Goal: Task Accomplishment & Management: Use online tool/utility

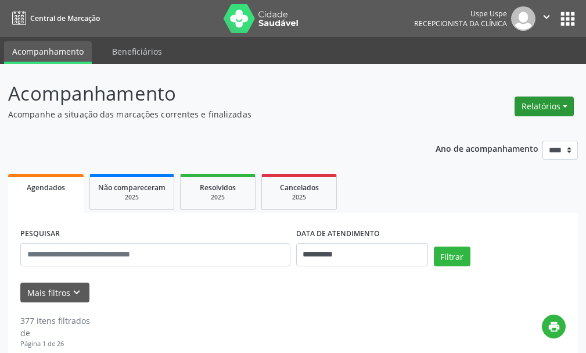
click at [527, 107] on button "Relatórios" at bounding box center [544, 106] width 59 height 20
click at [504, 131] on link "Agendamentos" at bounding box center [512, 131] width 125 height 16
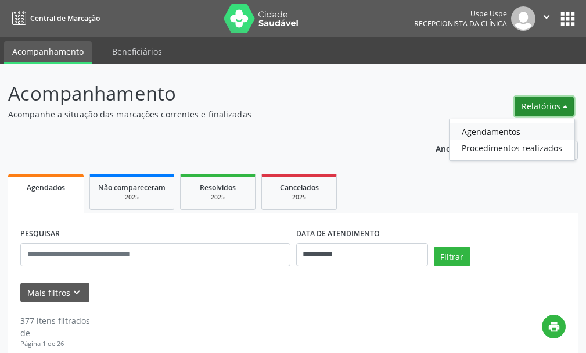
select select "*"
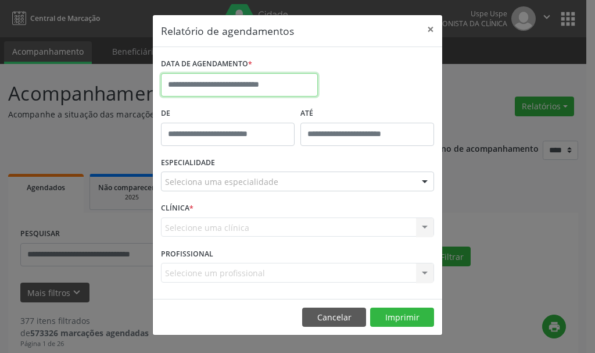
click at [242, 93] on input "text" at bounding box center [239, 84] width 157 height 23
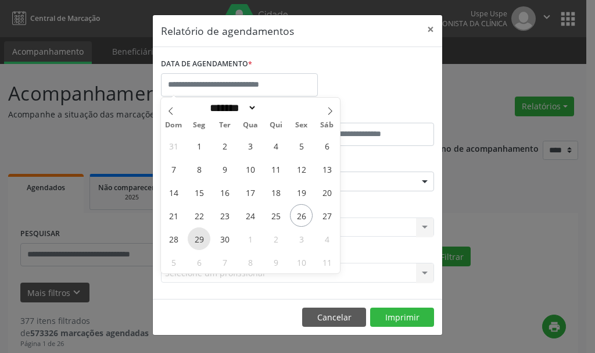
click at [200, 237] on span "29" at bounding box center [199, 238] width 23 height 23
type input "**********"
click at [200, 237] on span "29" at bounding box center [199, 238] width 23 height 23
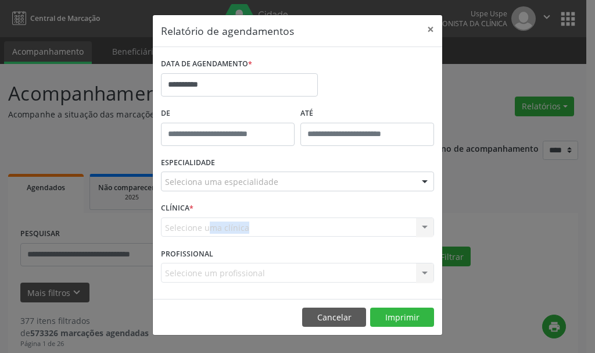
click at [200, 237] on div "CLÍNICA * Selecione uma clínica Nenhum resultado encontrado para: " " Não há ne…" at bounding box center [297, 221] width 279 height 45
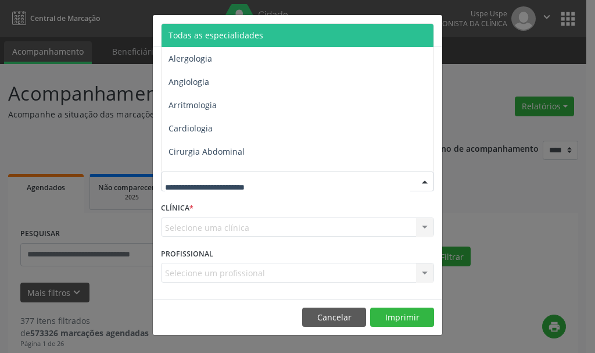
click at [268, 31] on span "Todas as especialidades" at bounding box center [298, 35] width 274 height 23
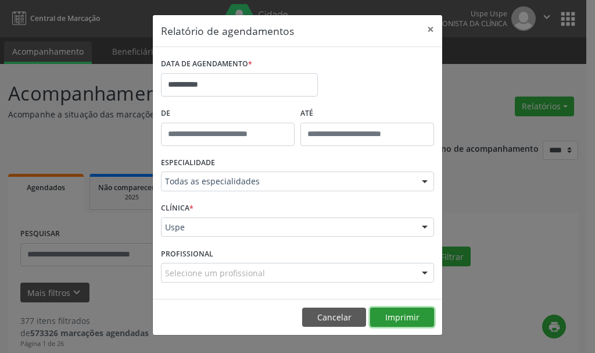
click at [394, 311] on button "Imprimir" at bounding box center [402, 317] width 64 height 20
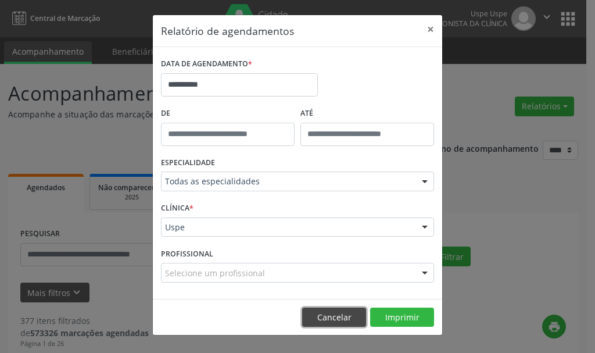
click at [328, 315] on button "Cancelar" at bounding box center [334, 317] width 64 height 20
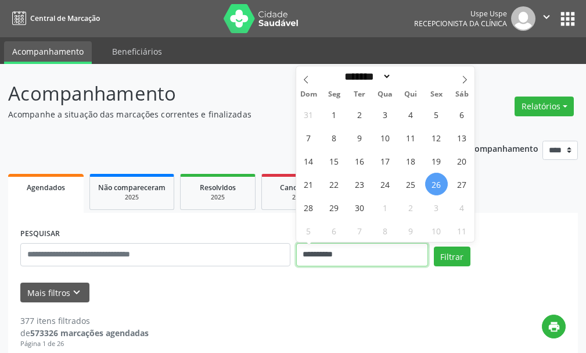
drag, startPoint x: 364, startPoint y: 249, endPoint x: 190, endPoint y: 245, distance: 174.3
click at [193, 247] on div "**********" at bounding box center [292, 249] width 551 height 49
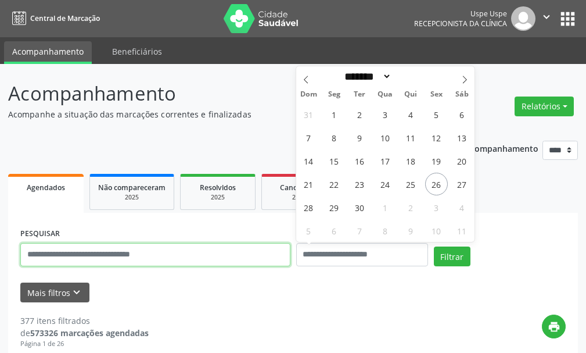
click at [159, 250] on input "text" at bounding box center [155, 254] width 270 height 23
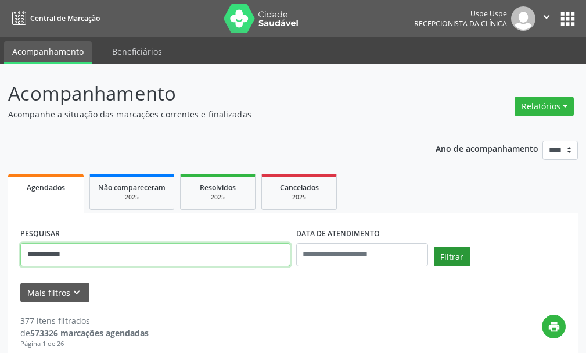
type input "**********"
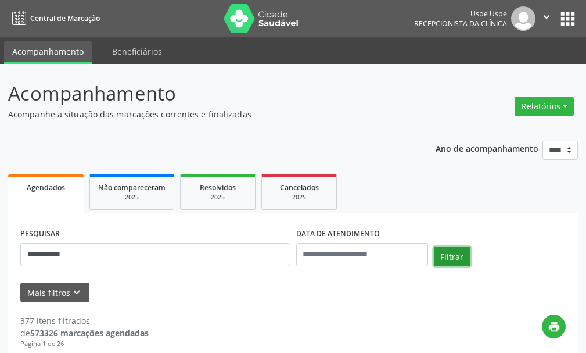
click at [434, 263] on button "Filtrar" at bounding box center [452, 256] width 37 height 20
click at [540, 111] on button "Relatórios" at bounding box center [544, 106] width 59 height 20
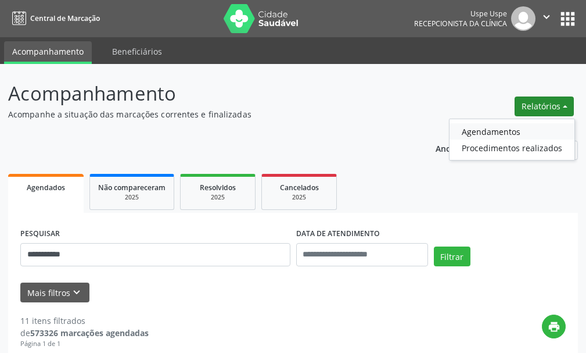
click at [513, 134] on link "Agendamentos" at bounding box center [512, 131] width 125 height 16
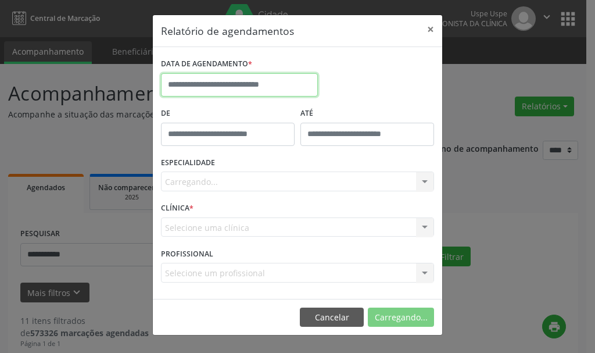
click at [270, 87] on input "text" at bounding box center [239, 84] width 157 height 23
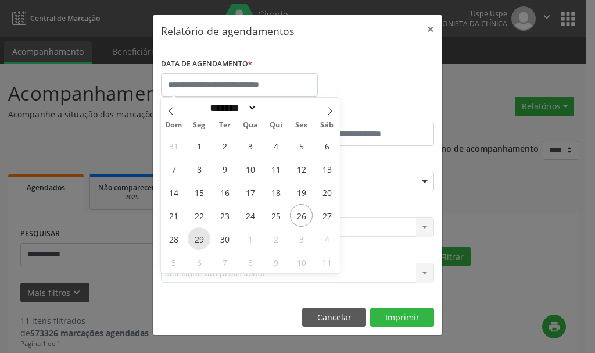
click at [197, 240] on span "29" at bounding box center [199, 238] width 23 height 23
type input "**********"
click at [197, 240] on span "29" at bounding box center [199, 238] width 23 height 23
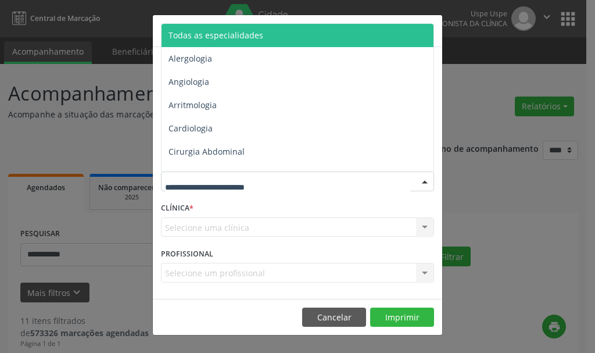
click at [228, 30] on span "Todas as especialidades" at bounding box center [215, 35] width 95 height 11
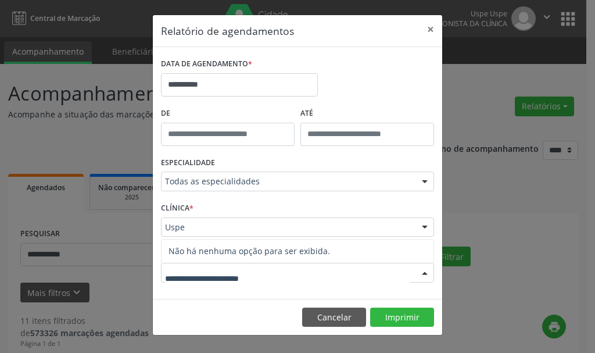
click at [190, 219] on div "Uspe" at bounding box center [297, 227] width 273 height 20
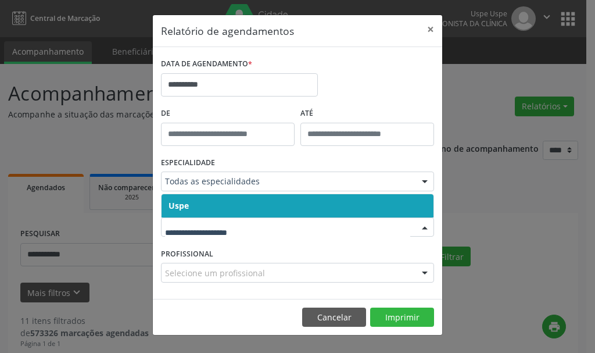
click at [189, 205] on span "Uspe" at bounding box center [297, 205] width 272 height 23
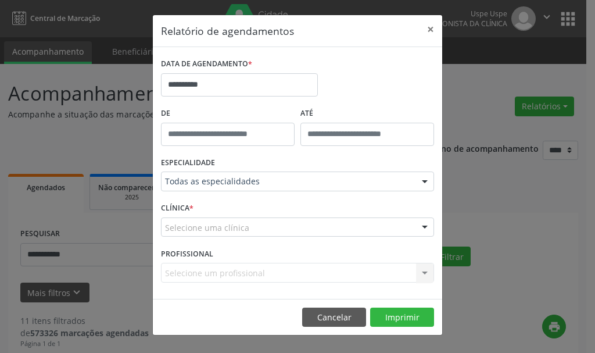
drag, startPoint x: 184, startPoint y: 229, endPoint x: 192, endPoint y: 213, distance: 18.4
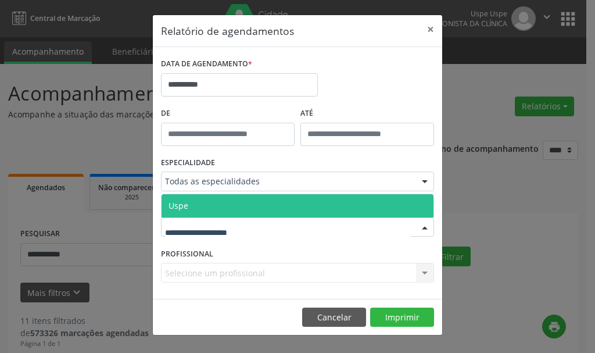
click at [194, 209] on span "Uspe" at bounding box center [297, 205] width 272 height 23
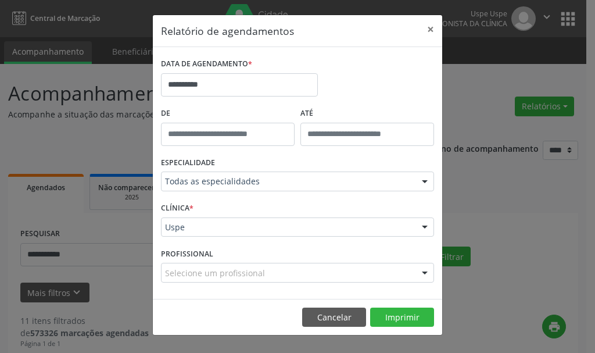
drag, startPoint x: 189, startPoint y: 276, endPoint x: 182, endPoint y: 268, distance: 10.7
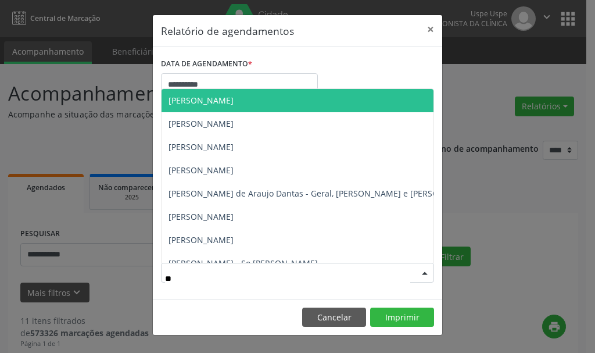
type input "***"
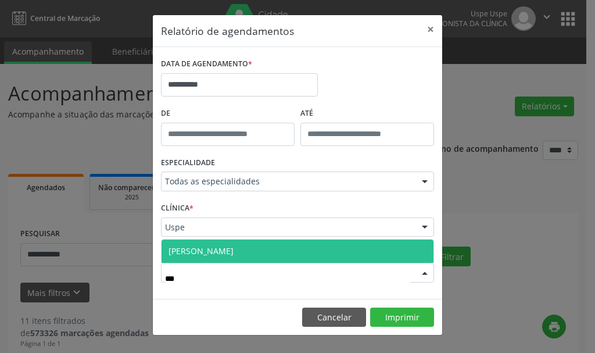
click at [196, 246] on span "Joceilton Rodrigues de Oliveira - Joelho" at bounding box center [200, 250] width 65 height 11
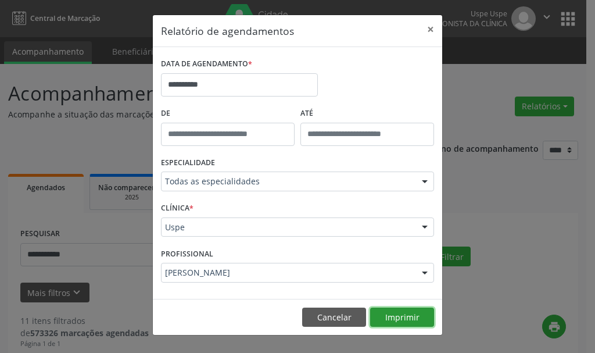
click at [411, 314] on button "Imprimir" at bounding box center [402, 317] width 64 height 20
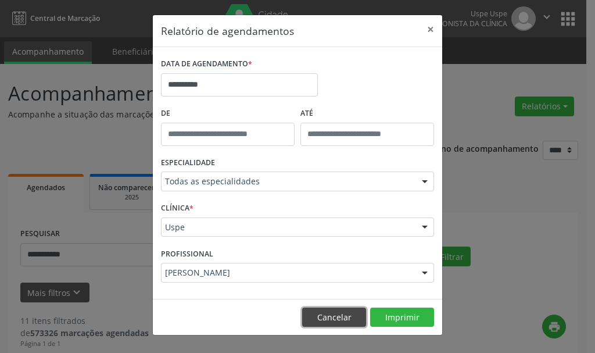
drag, startPoint x: 325, startPoint y: 312, endPoint x: 249, endPoint y: 286, distance: 80.8
click at [322, 310] on button "Cancelar" at bounding box center [334, 317] width 64 height 20
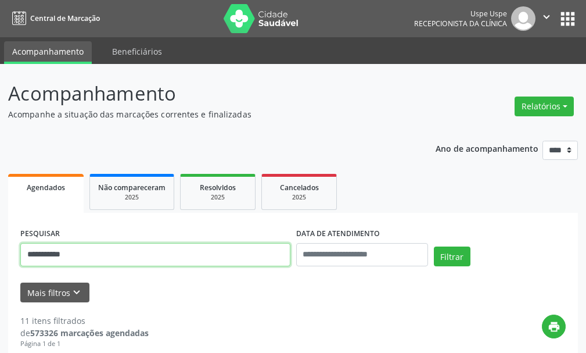
drag, startPoint x: 95, startPoint y: 250, endPoint x: 1, endPoint y: 284, distance: 100.5
type input "**********"
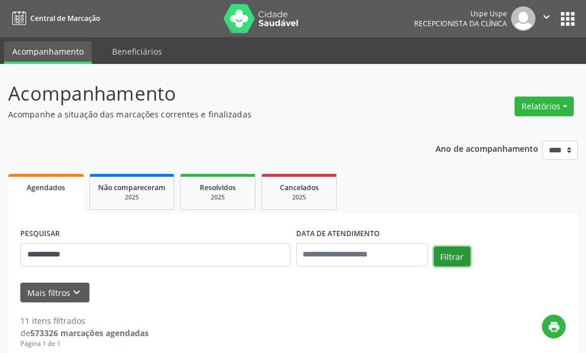
click at [446, 253] on button "Filtrar" at bounding box center [452, 256] width 37 height 20
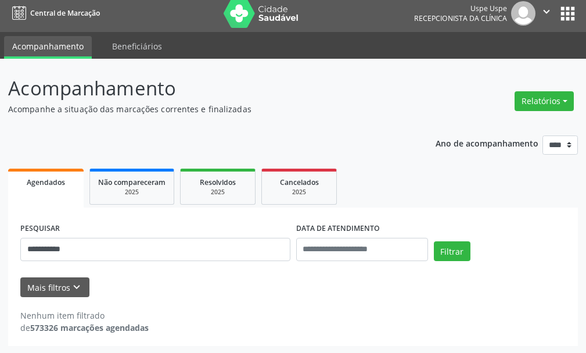
scroll to position [6, 0]
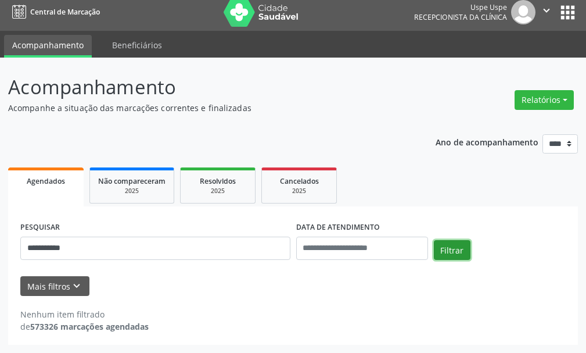
click at [462, 253] on button "Filtrar" at bounding box center [452, 250] width 37 height 20
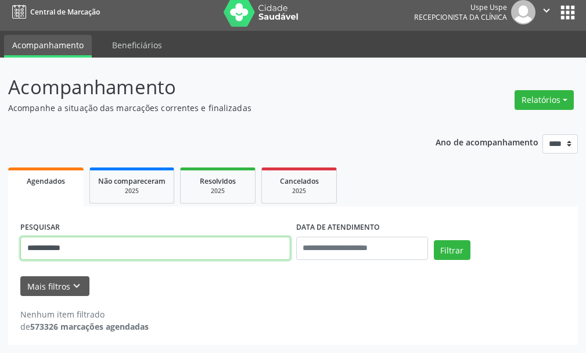
drag, startPoint x: 52, startPoint y: 234, endPoint x: 0, endPoint y: 238, distance: 52.4
click at [0, 238] on div "**********" at bounding box center [293, 205] width 586 height 295
type input "**********"
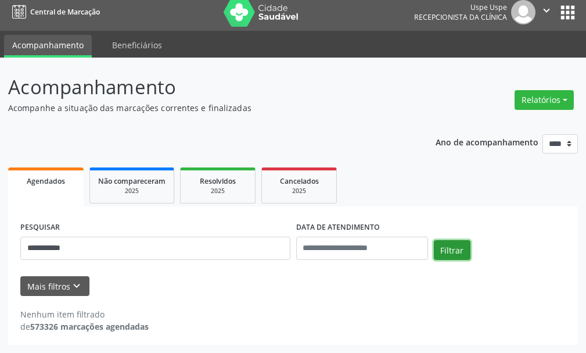
drag, startPoint x: 460, startPoint y: 247, endPoint x: 448, endPoint y: 242, distance: 13.1
click at [450, 243] on button "Filtrar" at bounding box center [452, 250] width 37 height 20
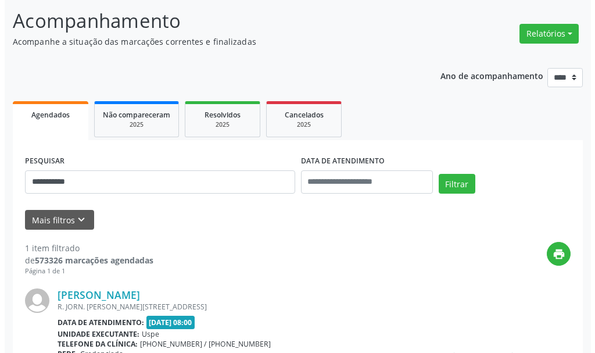
scroll to position [0, 0]
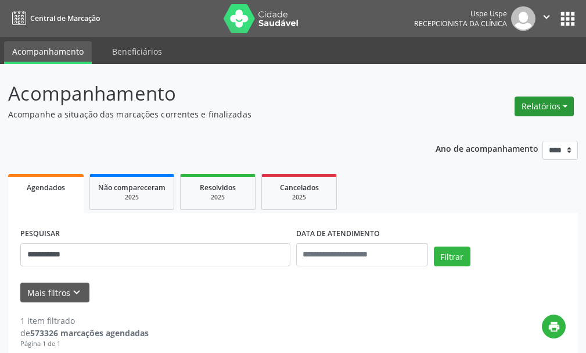
click at [556, 101] on button "Relatórios" at bounding box center [544, 106] width 59 height 20
click at [511, 135] on link "Agendamentos" at bounding box center [512, 131] width 125 height 16
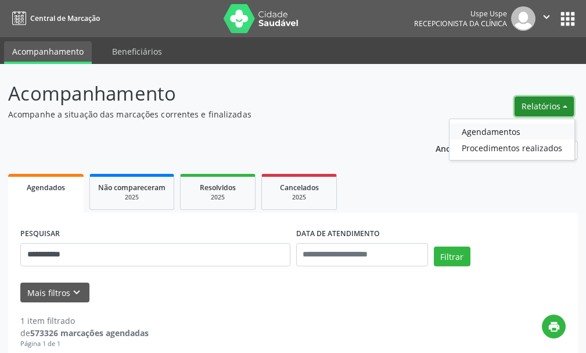
select select "*"
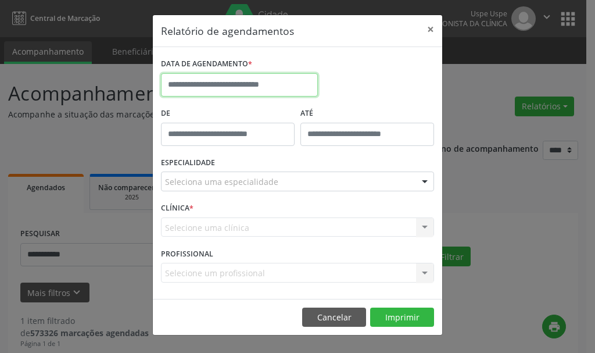
click at [290, 87] on input "text" at bounding box center [239, 84] width 157 height 23
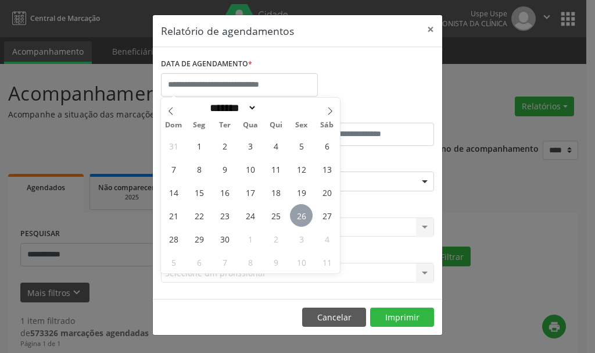
click at [297, 224] on span "26" at bounding box center [301, 215] width 23 height 23
type input "**********"
click at [299, 217] on span "26" at bounding box center [301, 215] width 23 height 23
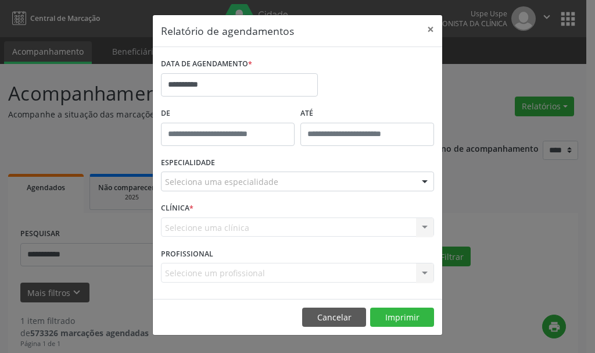
click at [299, 217] on div "Selecione uma clínica Uspe Nenhum resultado encontrado para: " " Não há nenhuma…" at bounding box center [297, 227] width 273 height 20
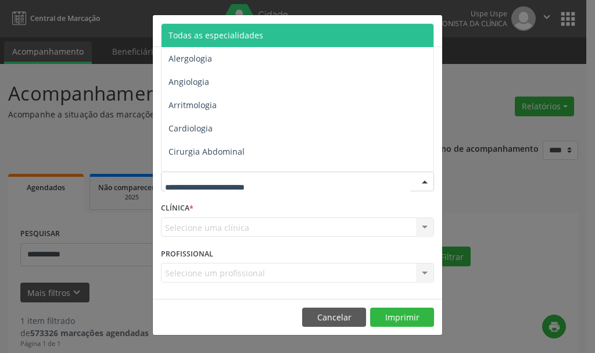
click at [292, 32] on span "Todas as especialidades" at bounding box center [298, 35] width 274 height 23
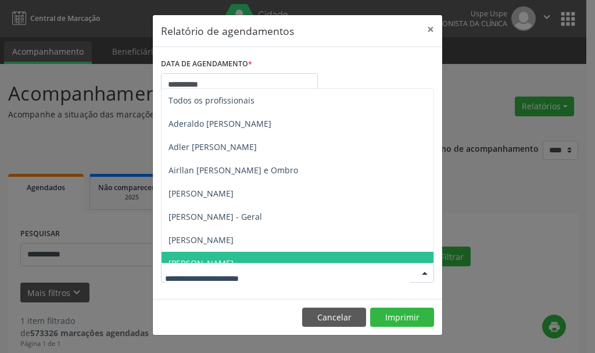
click at [215, 284] on input "text" at bounding box center [287, 278] width 245 height 23
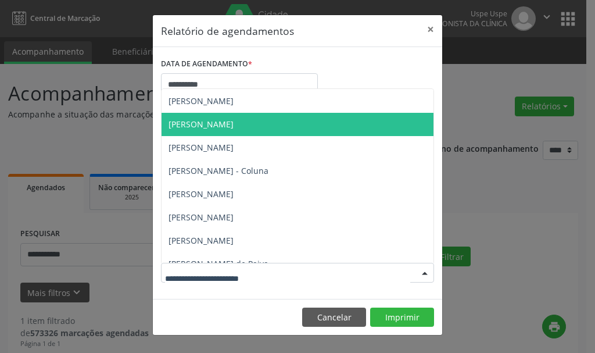
scroll to position [407, 0]
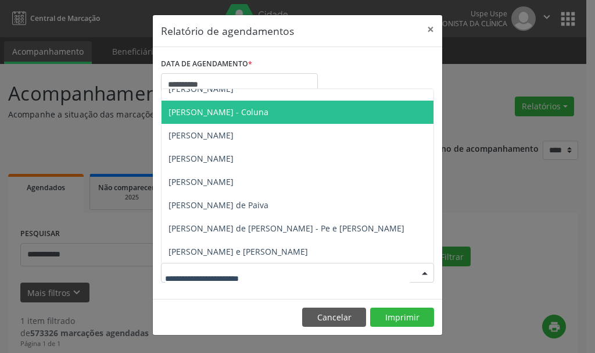
click at [203, 107] on span "Ayron Ferraz Gomes Filho - Coluna" at bounding box center [218, 111] width 100 height 11
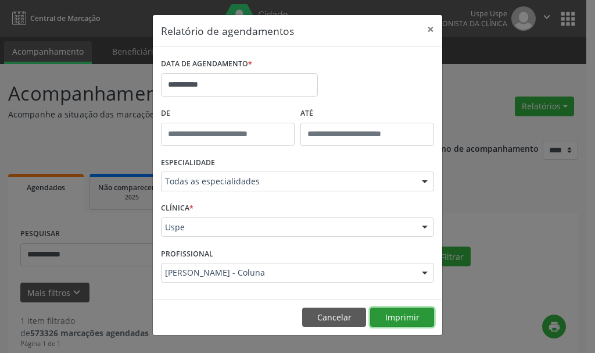
click at [393, 311] on button "Imprimir" at bounding box center [402, 317] width 64 height 20
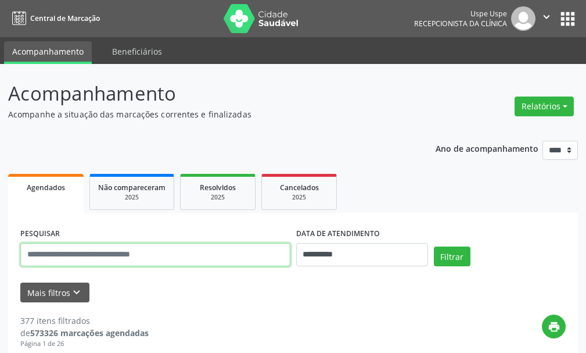
click at [183, 253] on input "text" at bounding box center [155, 254] width 270 height 23
type input "**********"
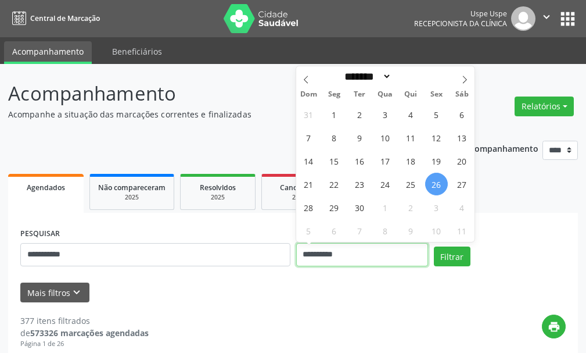
drag, startPoint x: 386, startPoint y: 250, endPoint x: 380, endPoint y: 249, distance: 5.8
click at [383, 250] on input "**********" at bounding box center [362, 254] width 132 height 23
click at [434, 246] on button "Filtrar" at bounding box center [452, 256] width 37 height 20
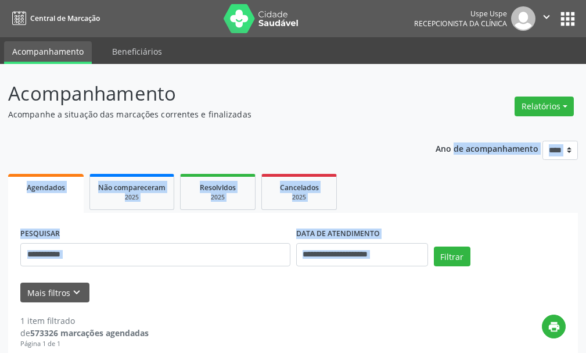
scroll to position [193, 0]
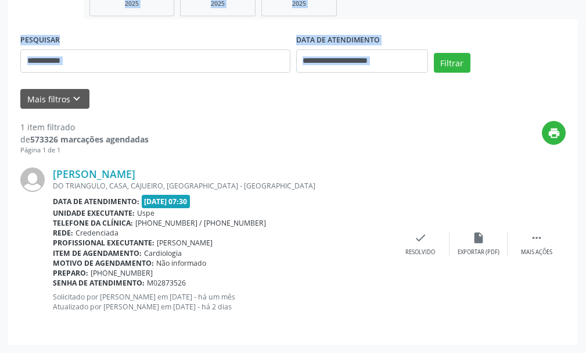
drag, startPoint x: 524, startPoint y: 233, endPoint x: 592, endPoint y: 272, distance: 78.8
click at [333, 139] on div "print" at bounding box center [357, 138] width 417 height 34
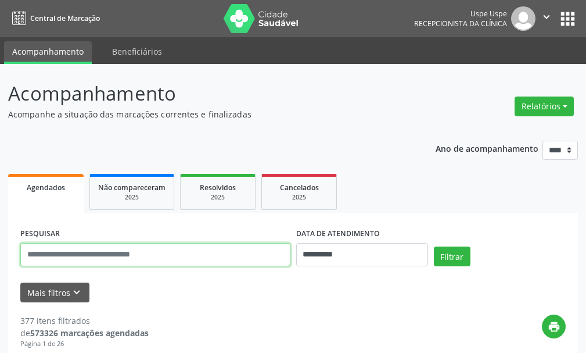
click at [196, 256] on input "text" at bounding box center [155, 254] width 270 height 23
type input "*"
type input "**********"
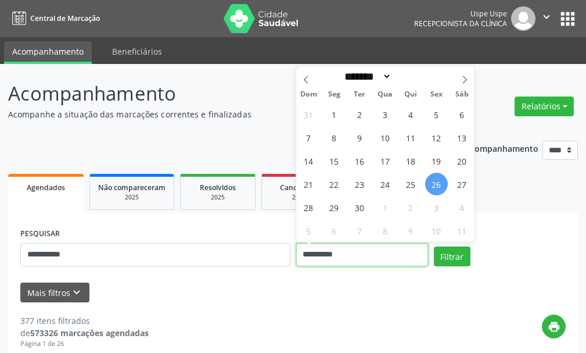
click at [386, 252] on input "**********" at bounding box center [362, 254] width 132 height 23
click at [434, 246] on button "Filtrar" at bounding box center [452, 256] width 37 height 20
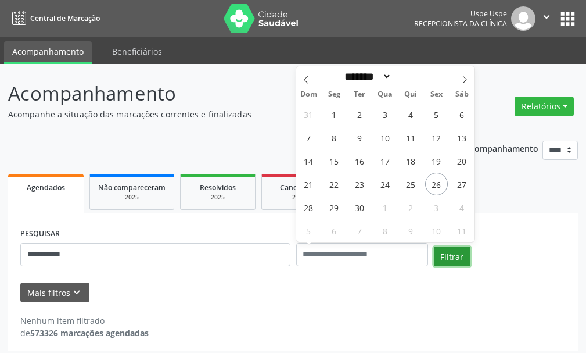
click at [453, 251] on button "Filtrar" at bounding box center [452, 256] width 37 height 20
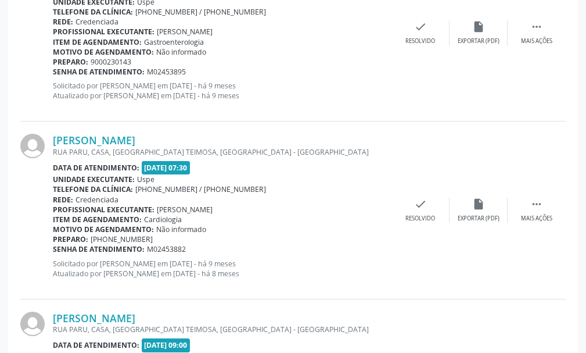
scroll to position [2710, 0]
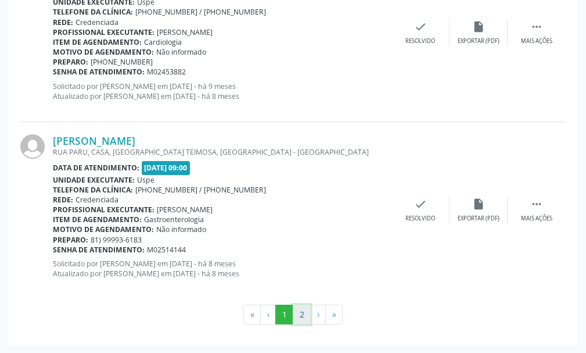
click at [301, 317] on button "2" at bounding box center [302, 314] width 18 height 20
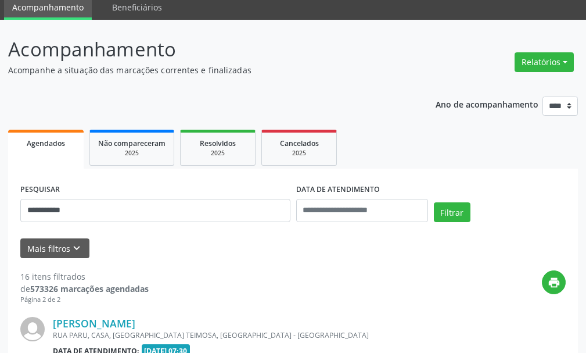
scroll to position [227, 0]
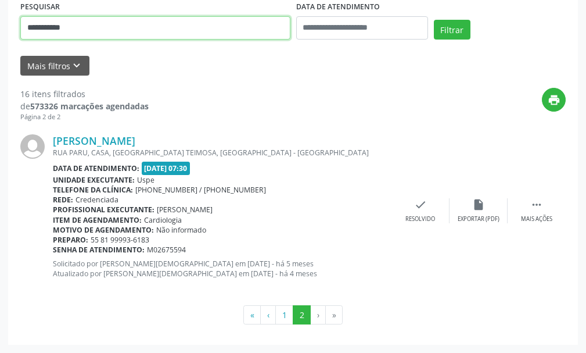
click at [88, 27] on input "**********" at bounding box center [155, 27] width 270 height 23
type input "*"
type input "**********"
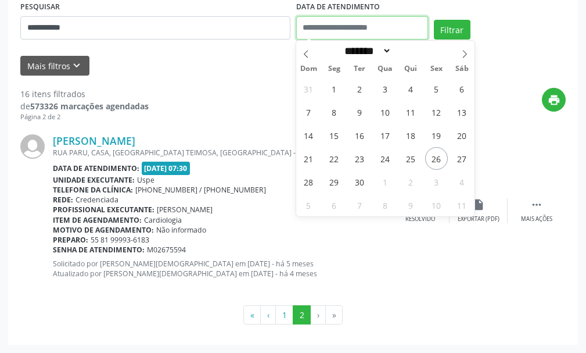
click at [408, 24] on input "text" at bounding box center [362, 27] width 132 height 23
click at [434, 20] on button "Filtrar" at bounding box center [452, 30] width 37 height 20
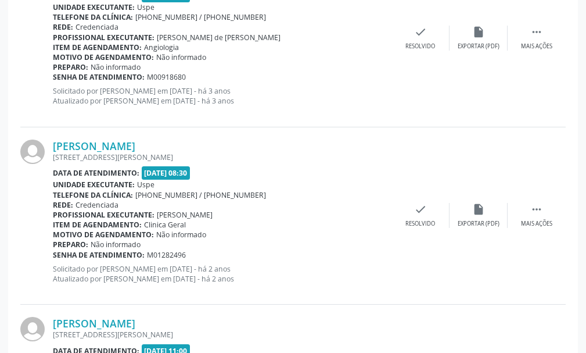
scroll to position [2499, 0]
